Goal: Check status

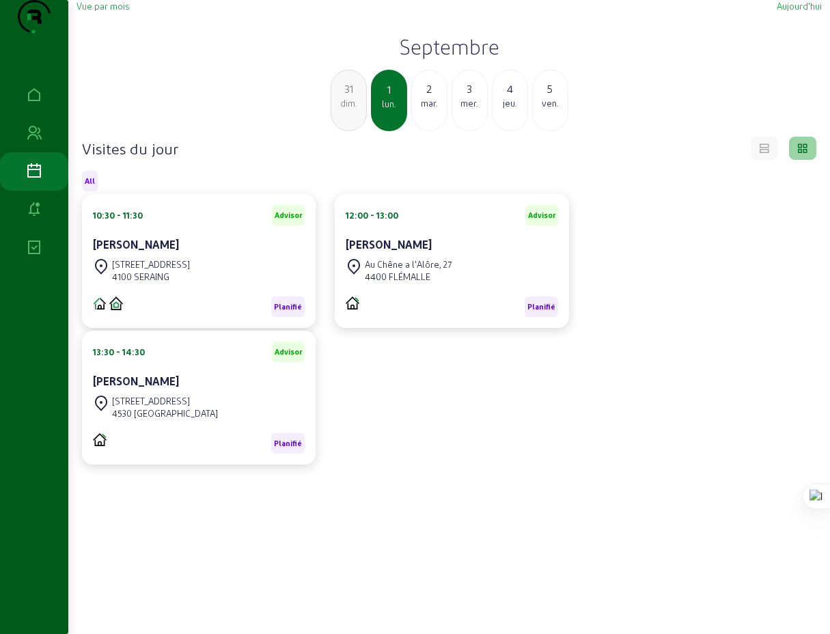
click at [108, 11] on span "Vue par mois" at bounding box center [103, 6] width 53 height 10
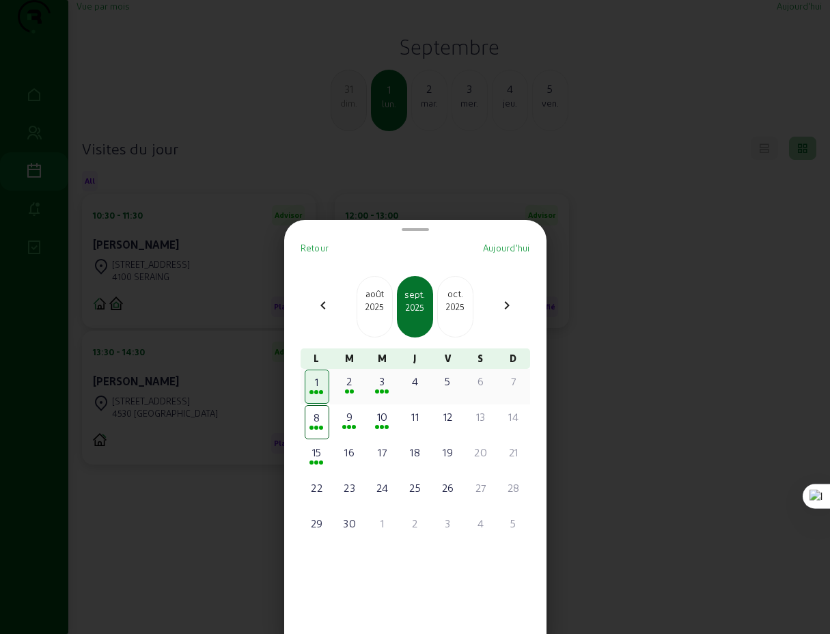
click at [353, 387] on div "2" at bounding box center [350, 381] width 22 height 16
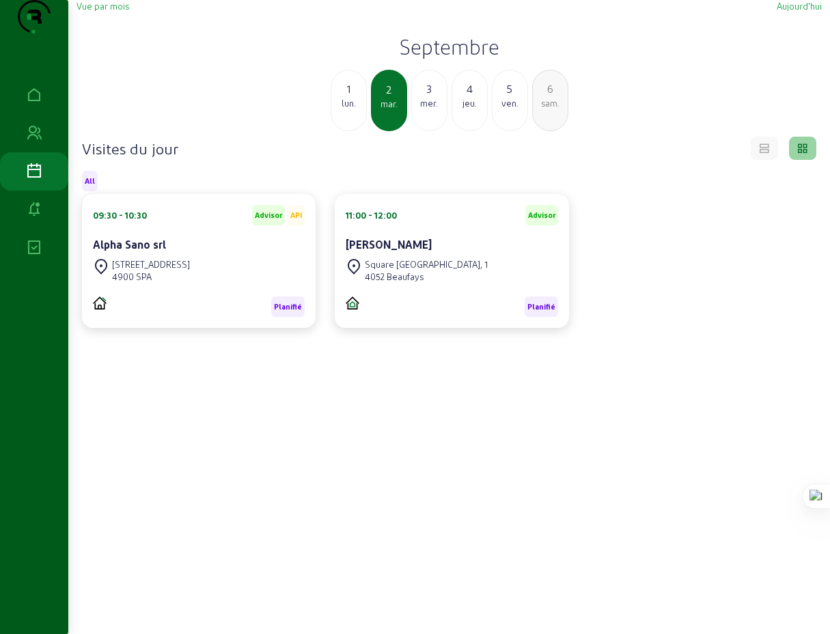
click at [123, 11] on span "Vue par mois" at bounding box center [103, 6] width 53 height 10
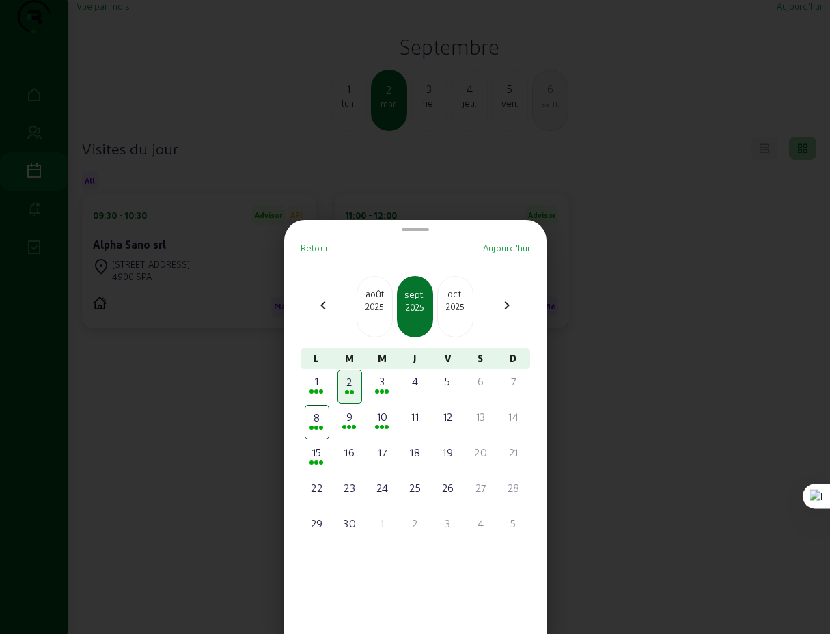
click at [372, 309] on div "2025" at bounding box center [374, 307] width 35 height 12
click at [353, 525] on div "26" at bounding box center [350, 523] width 22 height 16
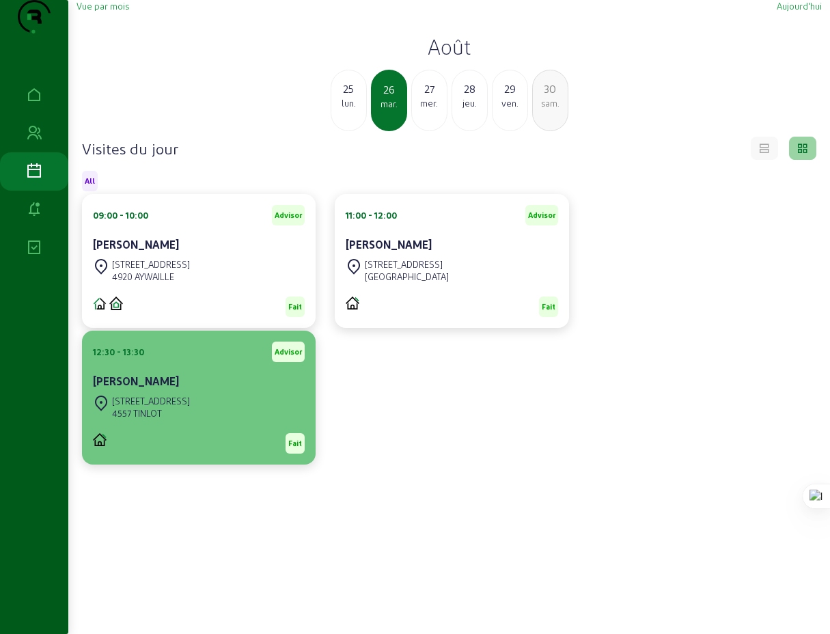
click at [184, 389] on div "[PERSON_NAME]" at bounding box center [199, 381] width 212 height 16
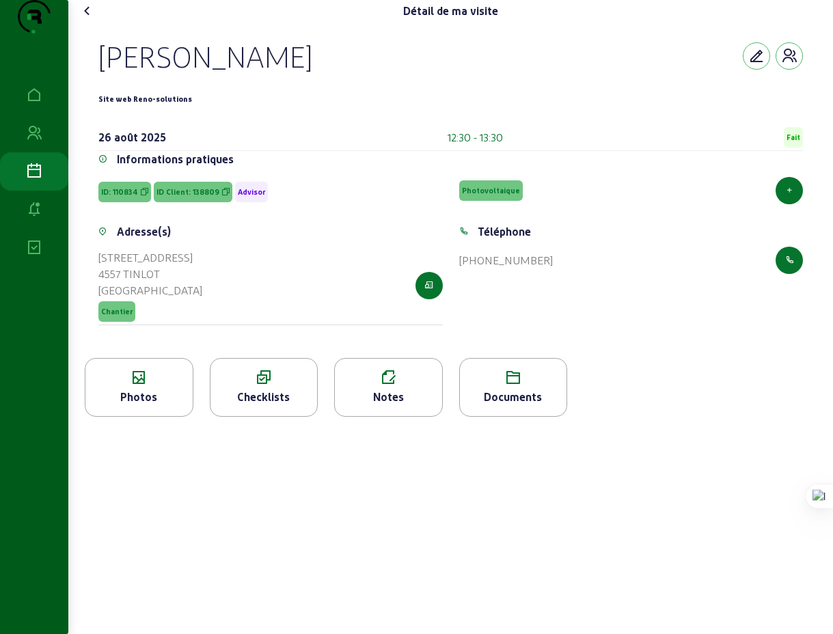
click at [89, 19] on icon at bounding box center [87, 11] width 16 height 16
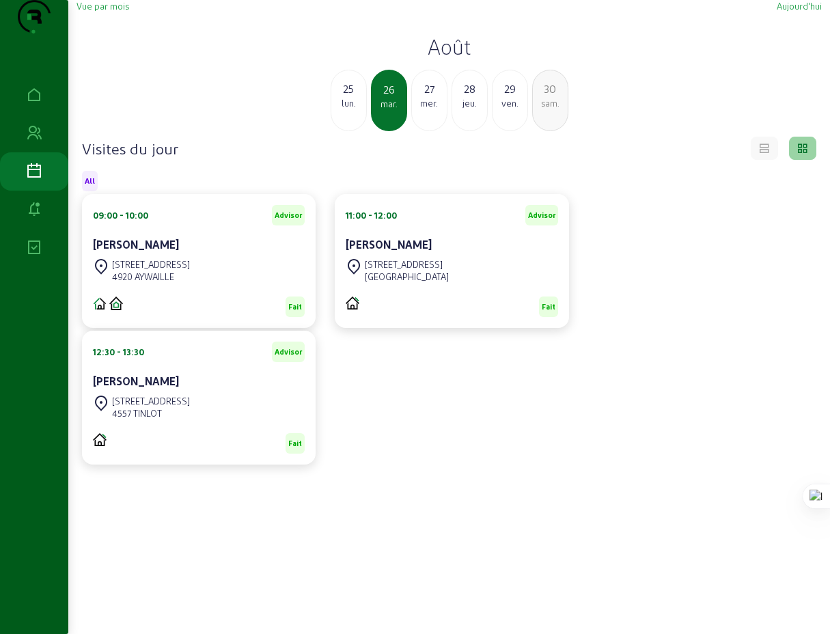
click at [146, 251] on cam-card-title "[PERSON_NAME]" at bounding box center [136, 244] width 86 height 13
